Goal: Task Accomplishment & Management: Complete application form

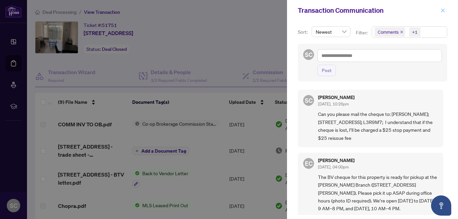
click at [440, 9] on button "button" at bounding box center [442, 10] width 9 height 8
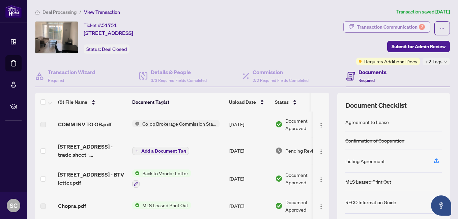
click at [363, 30] on div "Transaction Communication 3" at bounding box center [390, 27] width 68 height 11
click at [397, 30] on div "Transaction Communication 3" at bounding box center [390, 27] width 68 height 11
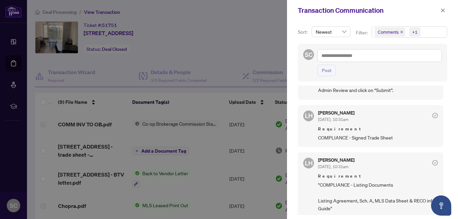
scroll to position [624, 0]
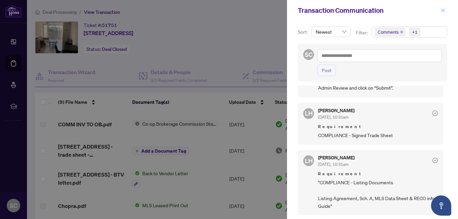
click at [442, 13] on icon "close" at bounding box center [442, 10] width 5 height 5
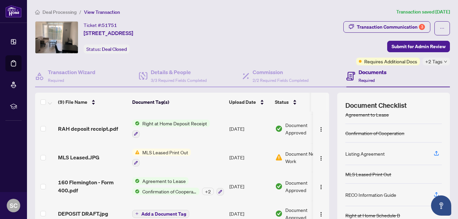
scroll to position [133, 0]
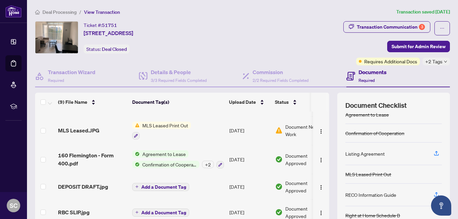
click at [167, 125] on span "MLS Leased Print Out" at bounding box center [164, 125] width 51 height 7
click at [208, 136] on td "MLS Leased Print Out" at bounding box center [177, 130] width 97 height 29
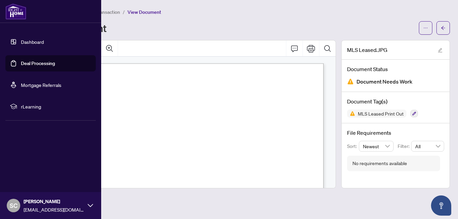
click at [38, 39] on link "Dashboard" at bounding box center [32, 42] width 23 height 6
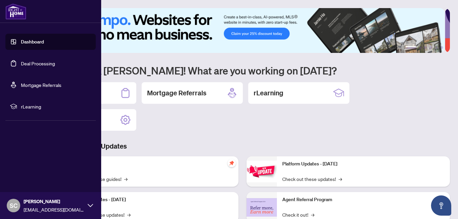
click at [44, 43] on link "Dashboard" at bounding box center [32, 42] width 23 height 6
click at [40, 66] on link "Deal Processing" at bounding box center [38, 63] width 34 height 6
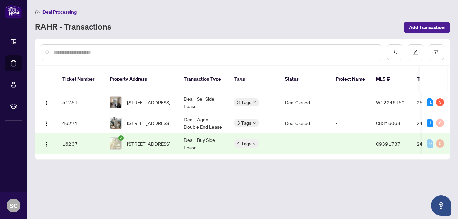
click at [286, 25] on div "RAHR - Transactions" at bounding box center [217, 27] width 364 height 12
